Goal: Task Accomplishment & Management: Use online tool/utility

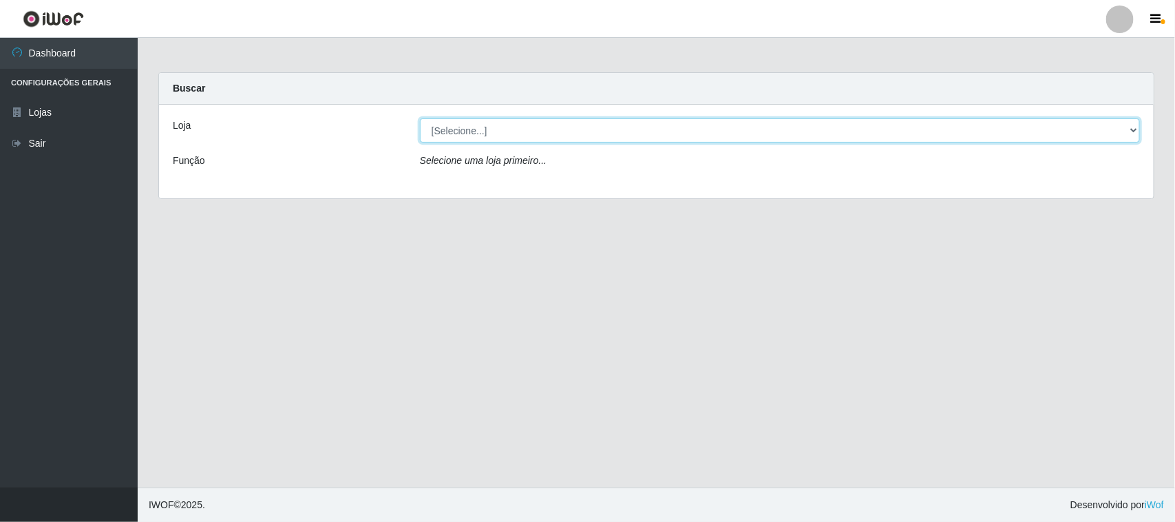
drag, startPoint x: 0, startPoint y: 0, endPoint x: 549, endPoint y: 135, distance: 565.7
click at [549, 135] on select "[Selecione...] Hiper Queiroz - Alto da Conceição" at bounding box center [780, 130] width 720 height 24
select select "515"
click at [420, 118] on select "[Selecione...] Hiper Queiroz - Alto da Conceição" at bounding box center [780, 130] width 720 height 24
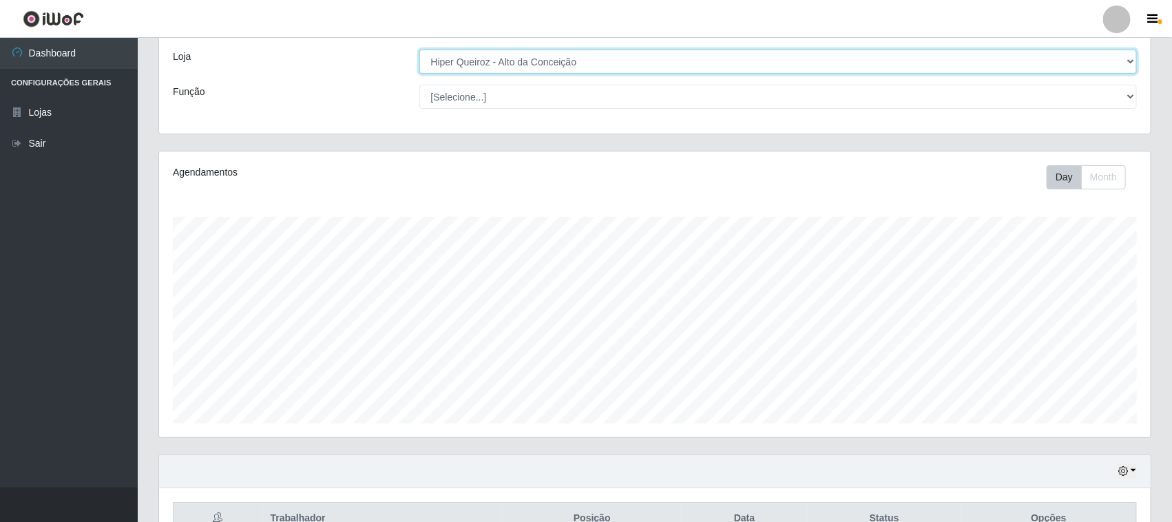
scroll to position [149, 0]
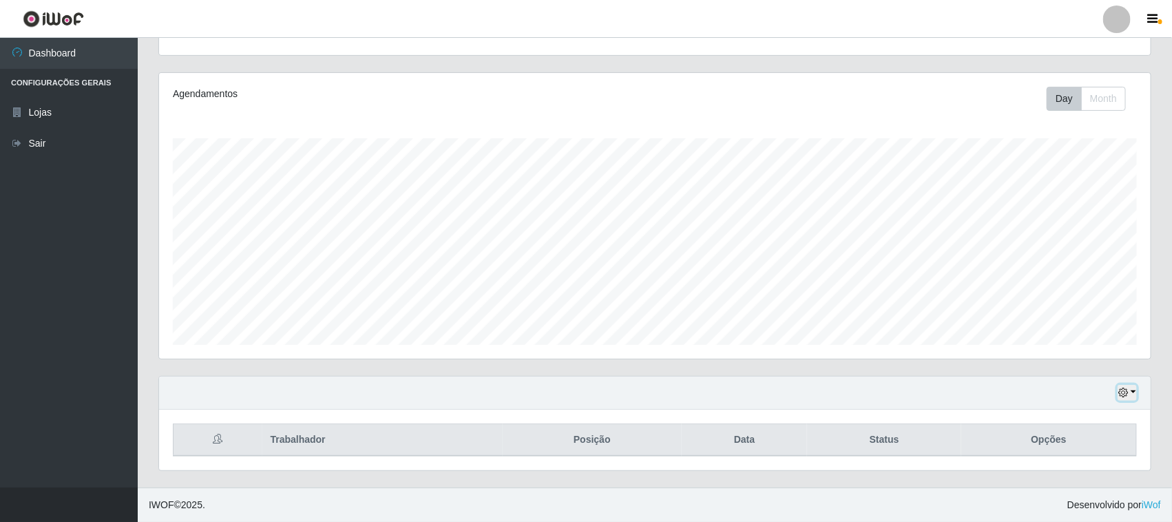
click at [1123, 396] on icon "button" at bounding box center [1123, 393] width 10 height 10
click at [1072, 290] on button "1 dia" at bounding box center [1080, 282] width 109 height 29
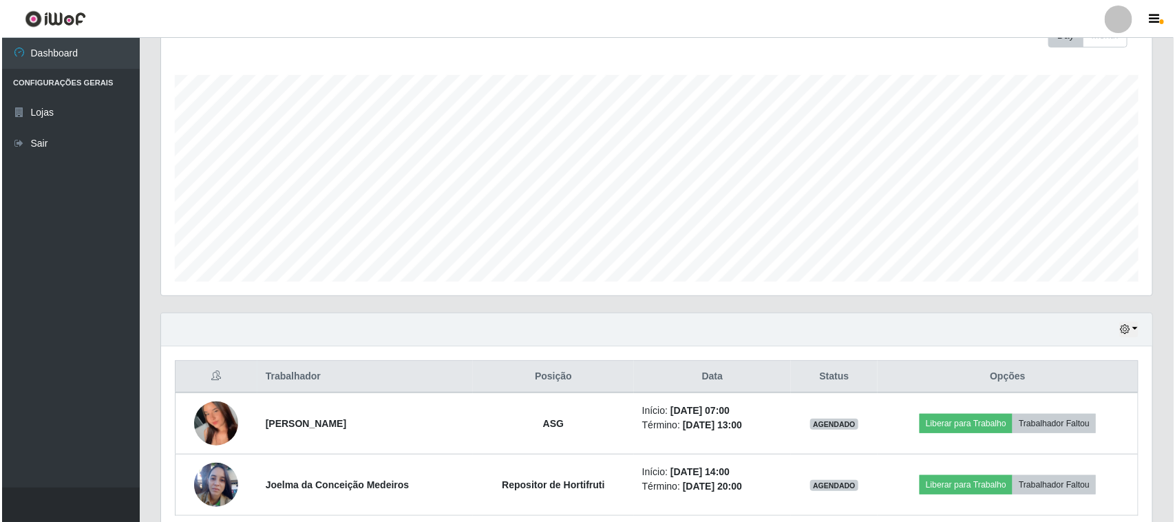
scroll to position [271, 0]
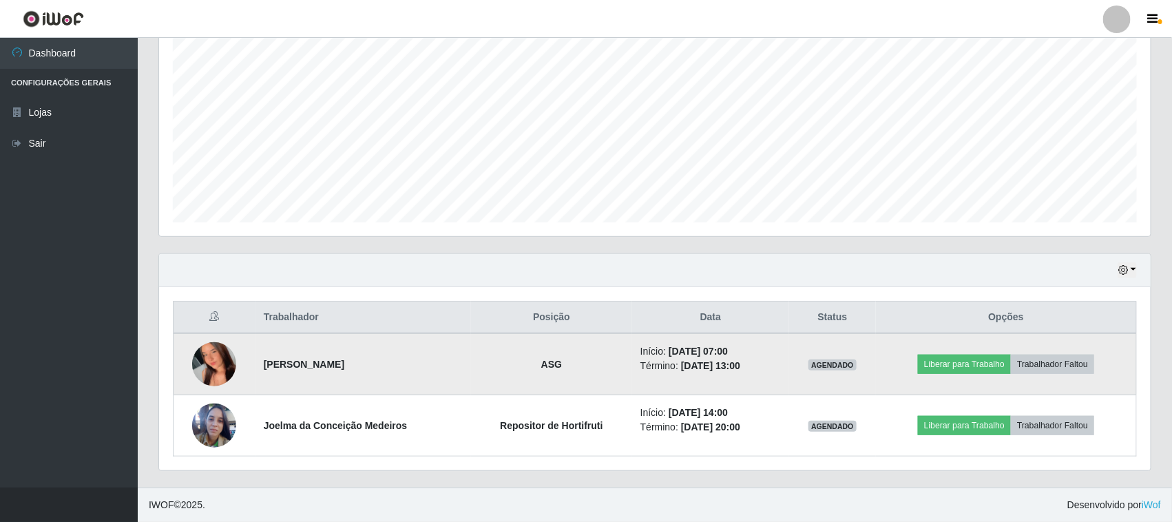
click at [194, 365] on img at bounding box center [214, 364] width 44 height 98
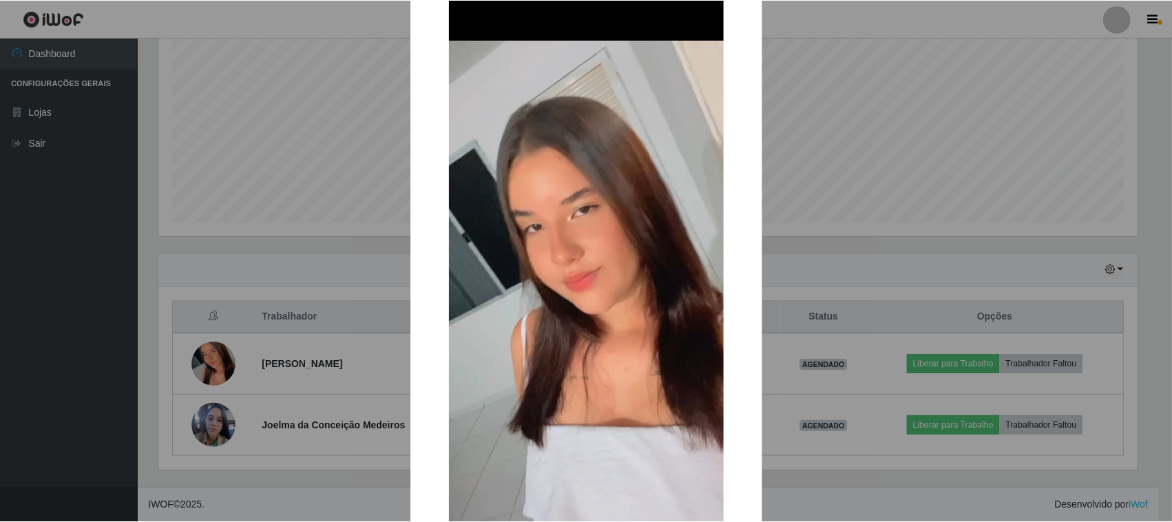
scroll to position [86, 0]
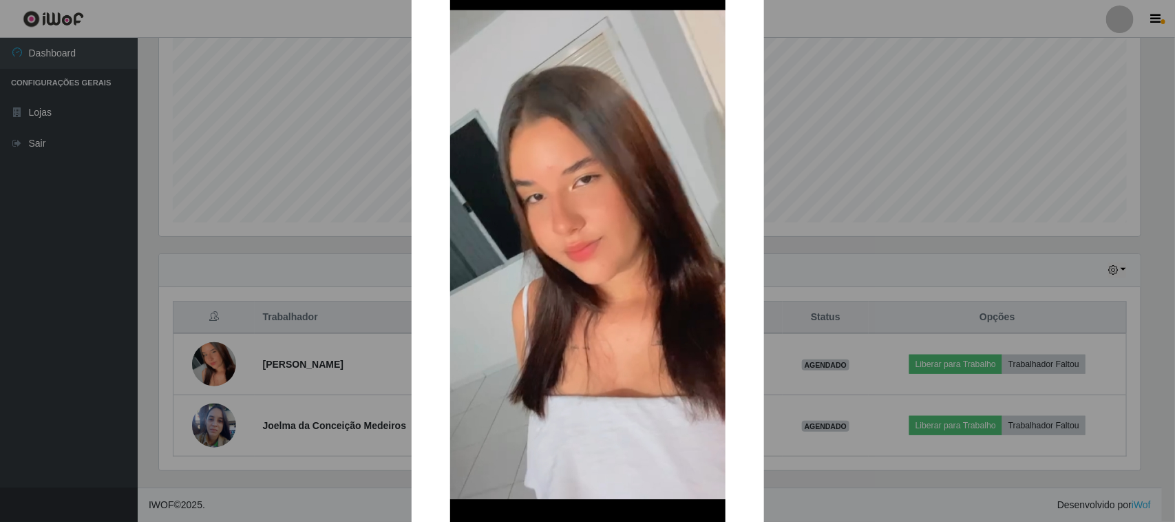
click at [249, 272] on div "× OK Cancel" at bounding box center [587, 261] width 1175 height 522
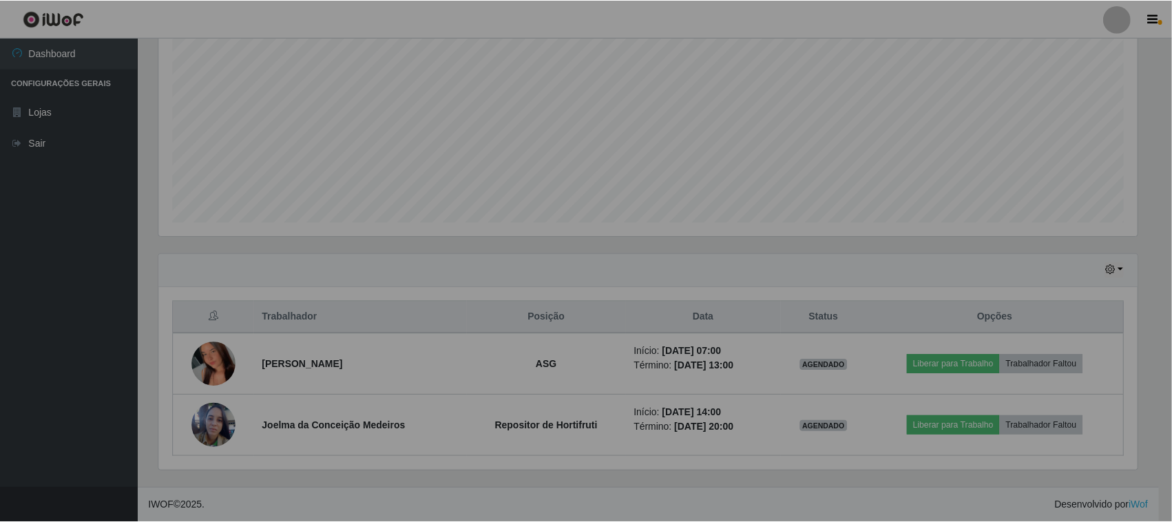
scroll to position [286, 991]
